Goal: Task Accomplishment & Management: Use online tool/utility

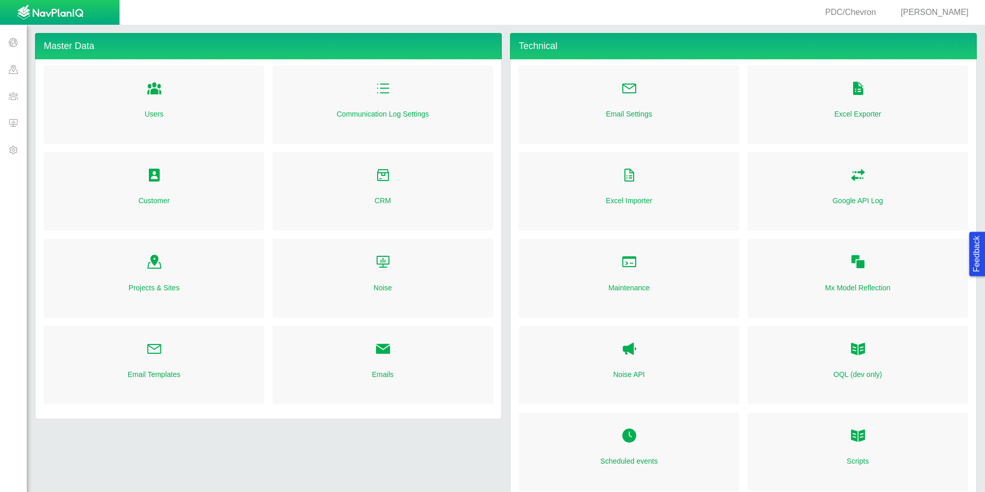
click at [15, 128] on span at bounding box center [13, 122] width 27 height 27
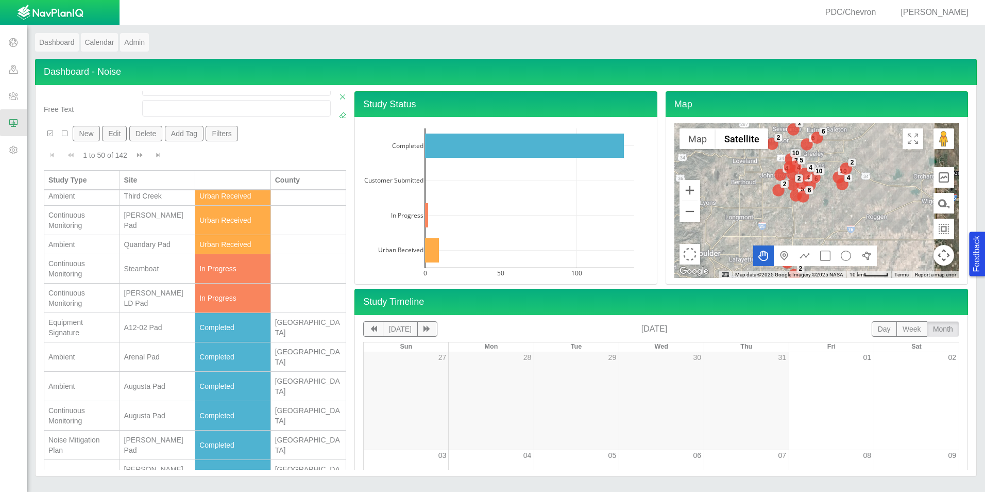
scroll to position [155, 0]
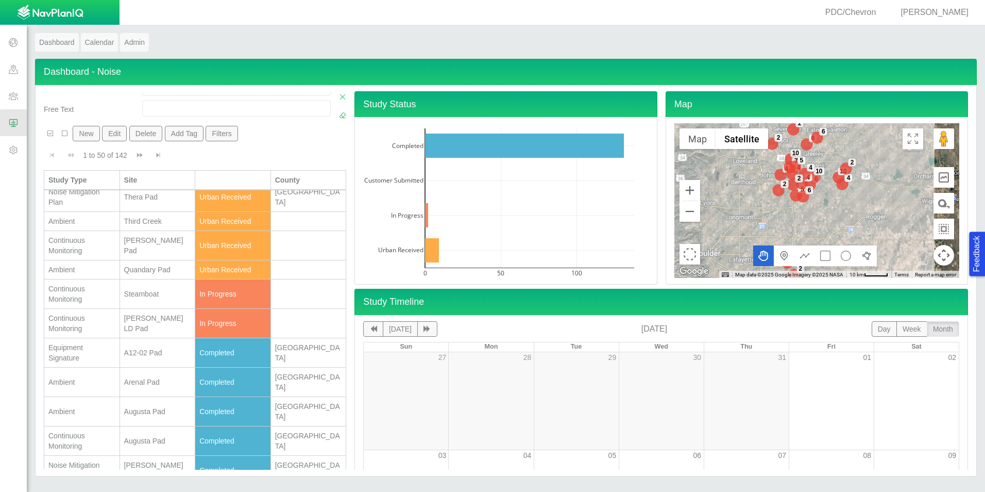
click at [147, 323] on div "[PERSON_NAME] LD Pad" at bounding box center [157, 323] width 67 height 21
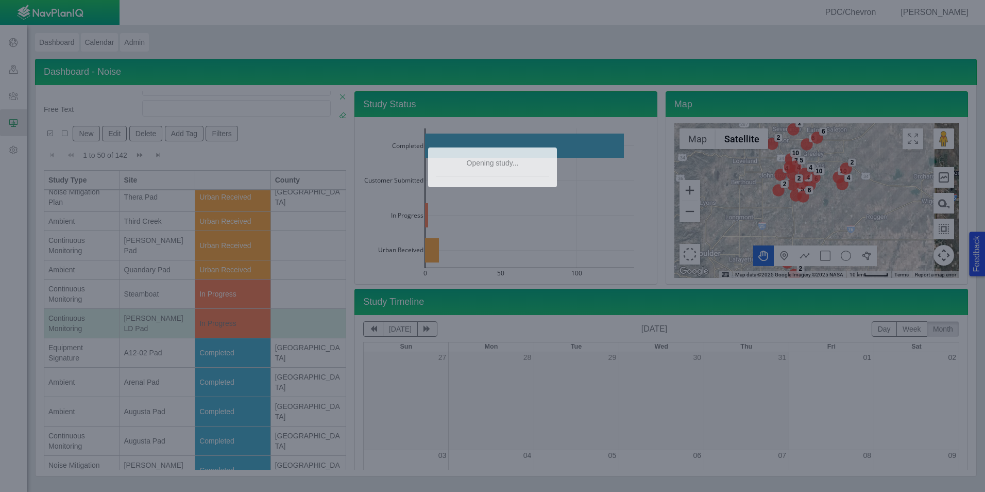
scroll to position [0, 0]
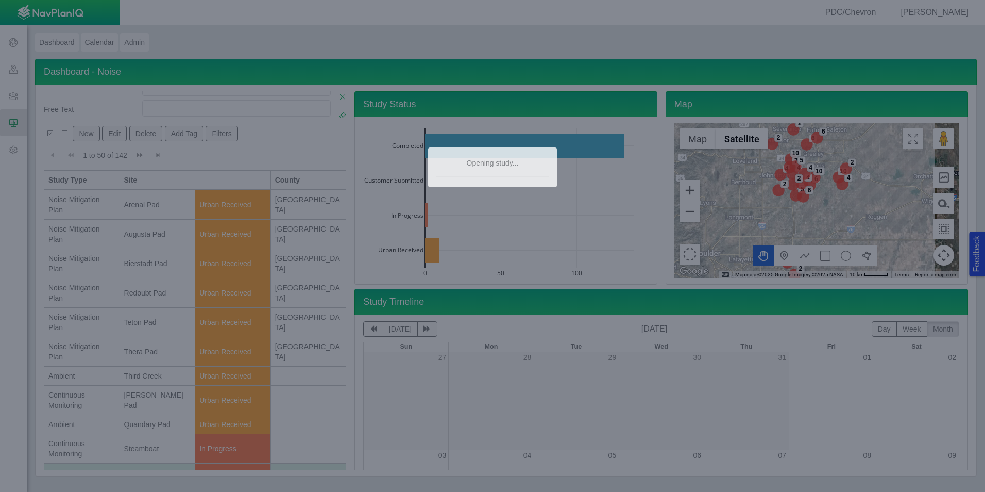
type textarea "x"
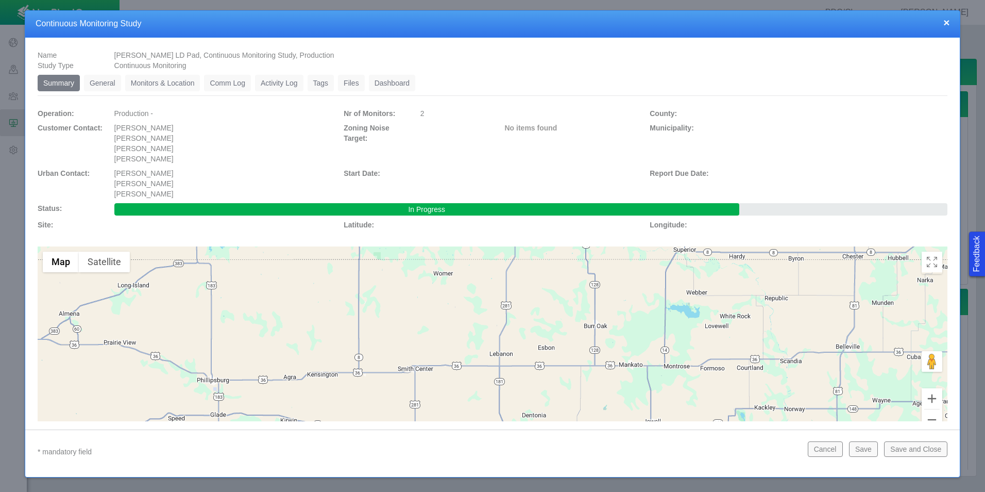
click at [158, 83] on link "Monitors & Location" at bounding box center [162, 83] width 75 height 16
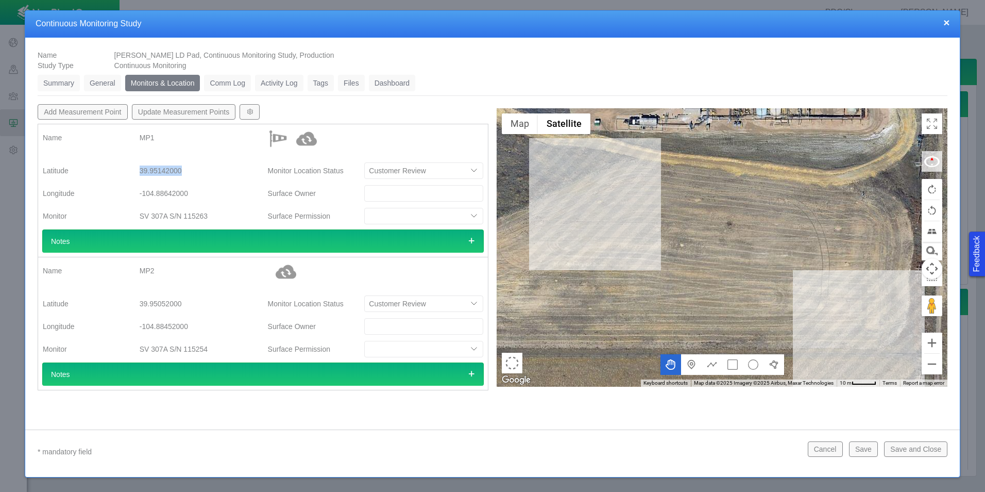
drag, startPoint x: 190, startPoint y: 171, endPoint x: 138, endPoint y: 171, distance: 51.5
click at [138, 171] on div "39.95142000" at bounding box center [199, 170] width 136 height 19
copy div "39.95142000"
click at [178, 173] on div "39.95142000" at bounding box center [199, 170] width 119 height 19
drag, startPoint x: 185, startPoint y: 173, endPoint x: 136, endPoint y: 173, distance: 49.5
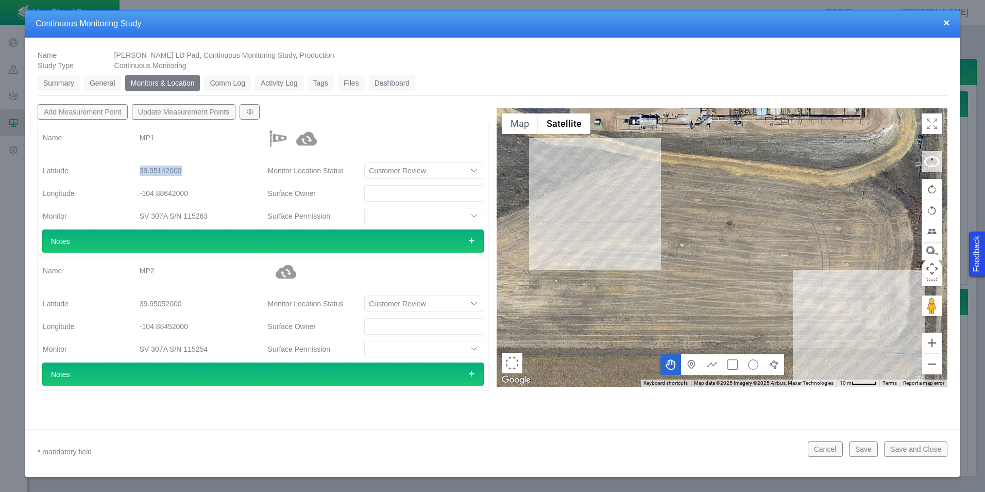
click at [136, 173] on div "39.95142000" at bounding box center [199, 170] width 136 height 19
copy div "39.95142000"
drag, startPoint x: 199, startPoint y: 192, endPoint x: 132, endPoint y: 195, distance: 67.0
click at [132, 195] on div "-104.88642000" at bounding box center [199, 193] width 136 height 19
copy div "-104.88642000"
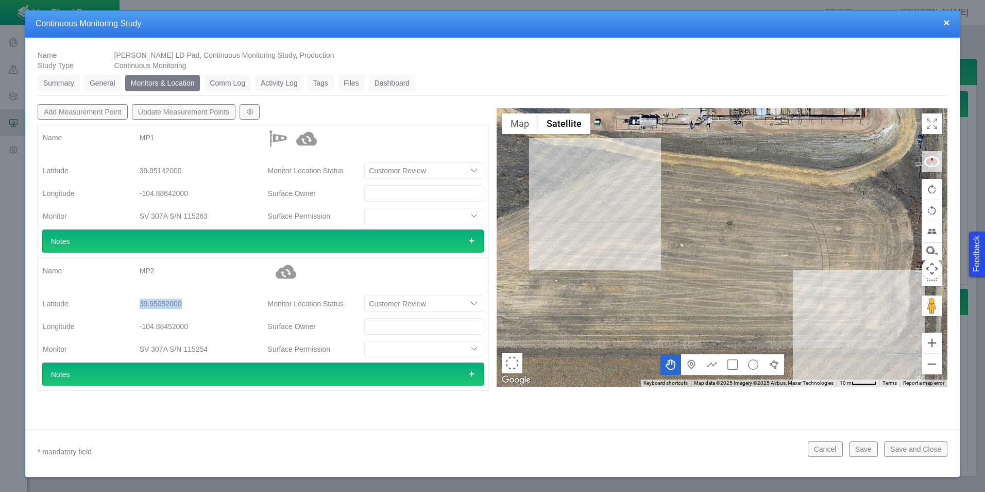
drag, startPoint x: 185, startPoint y: 304, endPoint x: 136, endPoint y: 302, distance: 49.0
click at [136, 302] on div "39.95052000" at bounding box center [199, 303] width 136 height 19
copy div "39.95052000"
click at [124, 334] on label "Longitude" at bounding box center [83, 326] width 97 height 19
drag, startPoint x: 188, startPoint y: 326, endPoint x: 138, endPoint y: 325, distance: 50.5
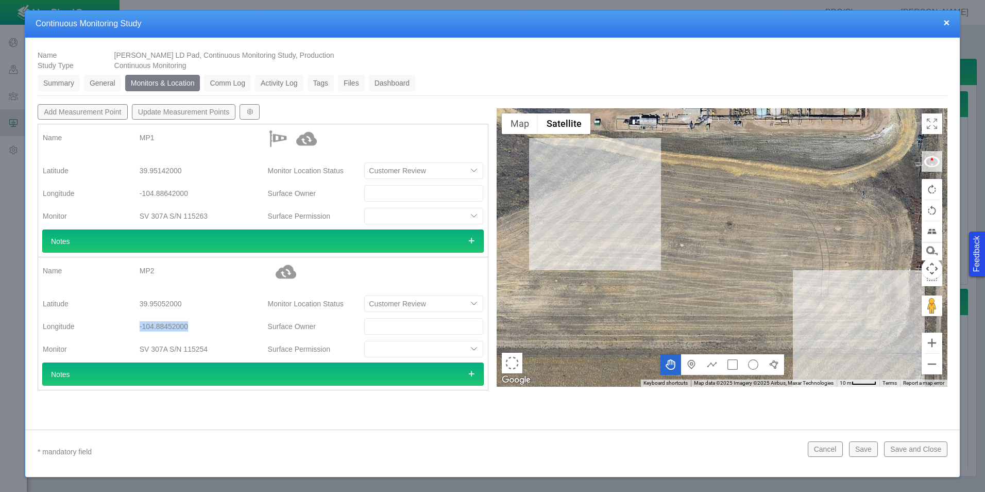
click at [138, 325] on div "-104.88452000" at bounding box center [199, 326] width 136 height 19
copy div "-104.88452000"
